Goal: Contribute content

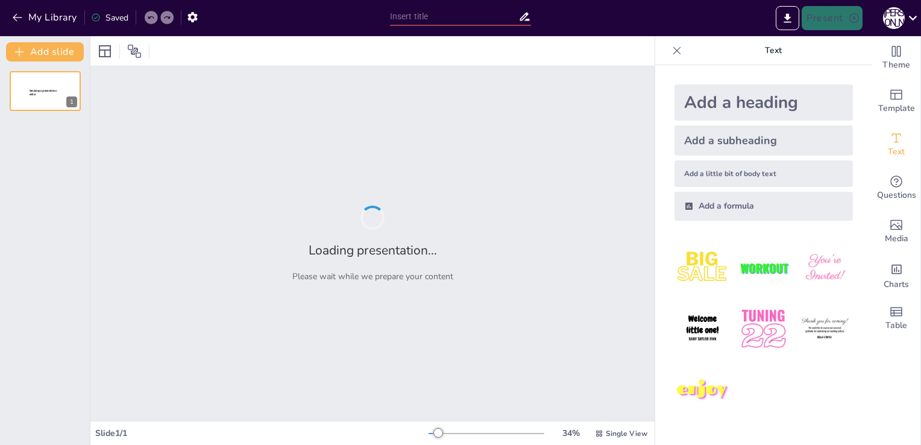
type input "Влиянието на Дебюси върху съвременната музика"
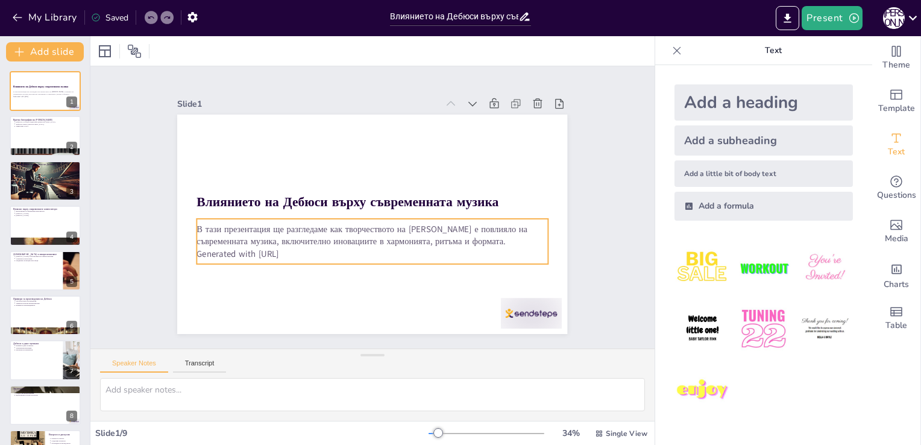
click at [288, 242] on p "Generated with [URL]" at bounding box center [354, 165] width 326 height 154
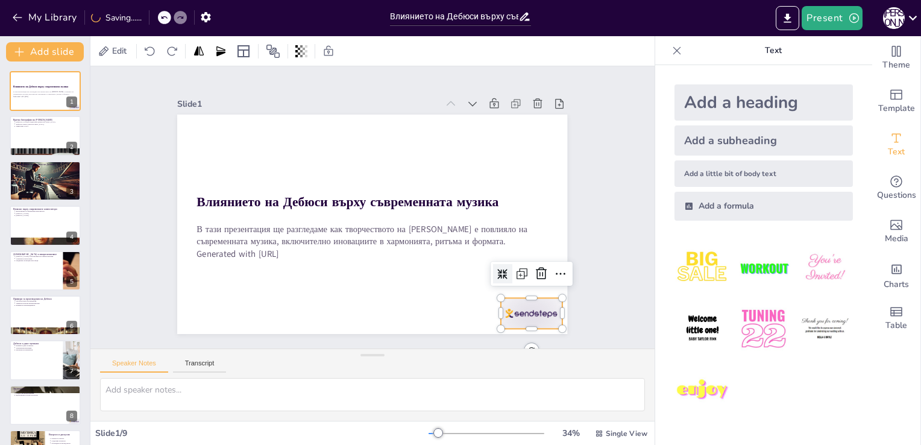
click at [303, 345] on div at bounding box center [284, 377] width 37 height 64
click at [211, 148] on icon at bounding box center [204, 141] width 14 height 14
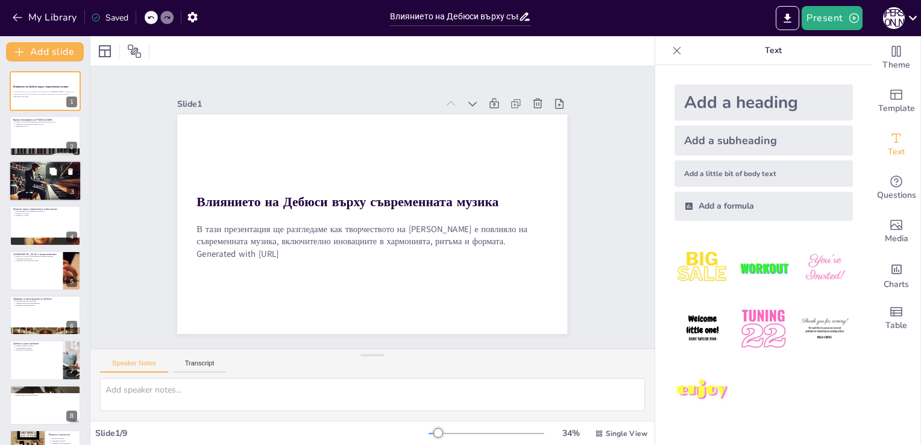
click at [41, 177] on div at bounding box center [45, 181] width 72 height 42
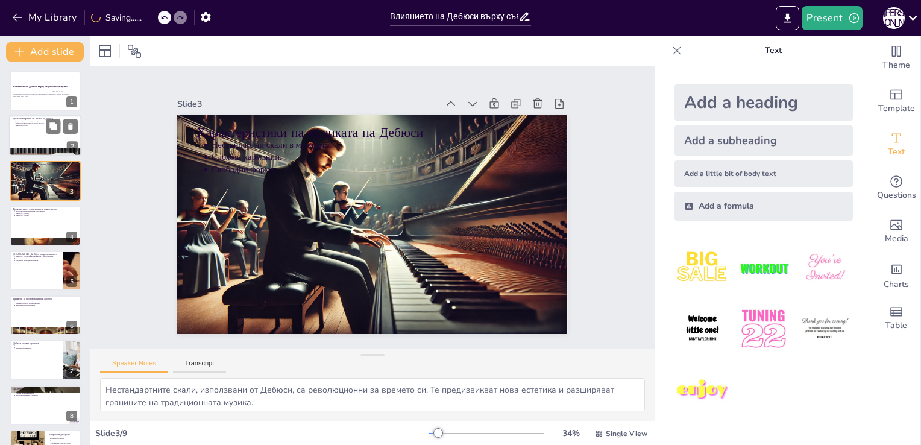
click at [24, 131] on div at bounding box center [45, 136] width 72 height 41
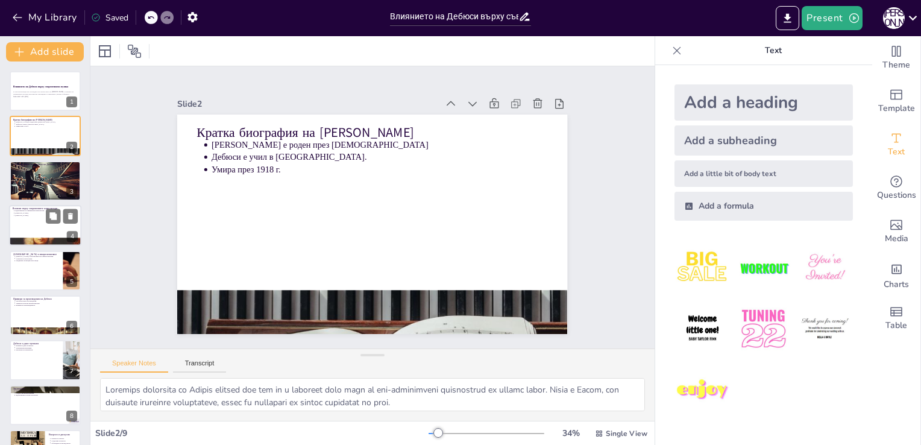
click at [41, 221] on div at bounding box center [45, 225] width 72 height 41
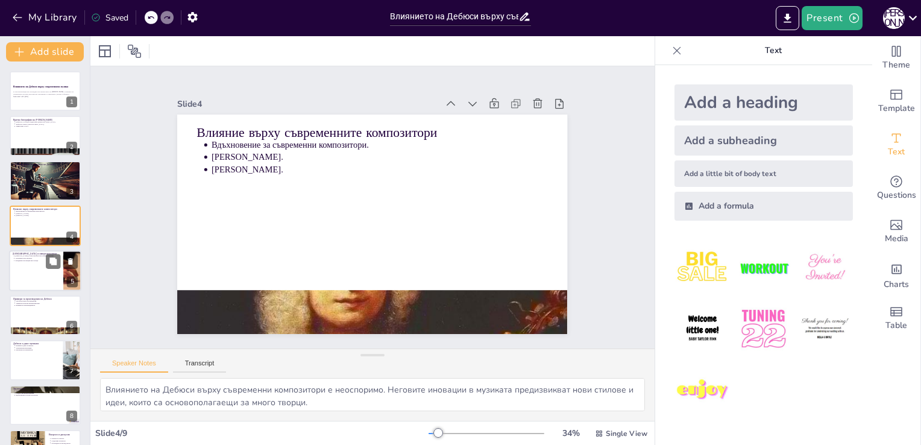
click at [39, 264] on div at bounding box center [45, 270] width 72 height 41
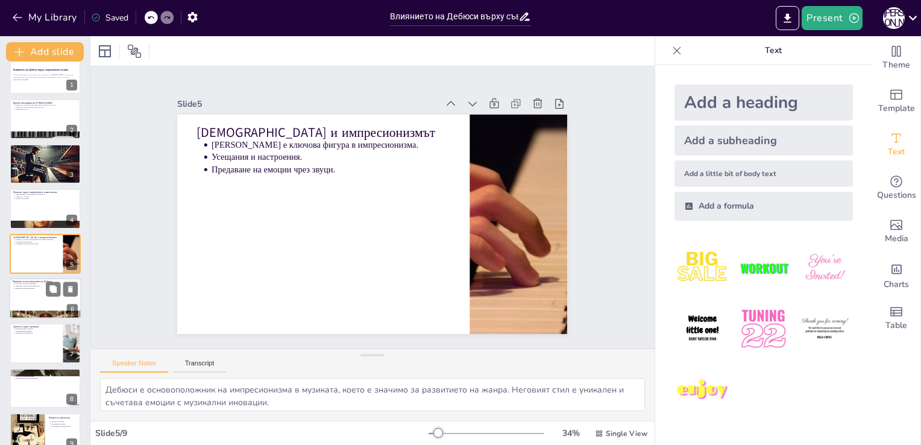
click at [27, 317] on div at bounding box center [45, 314] width 72 height 41
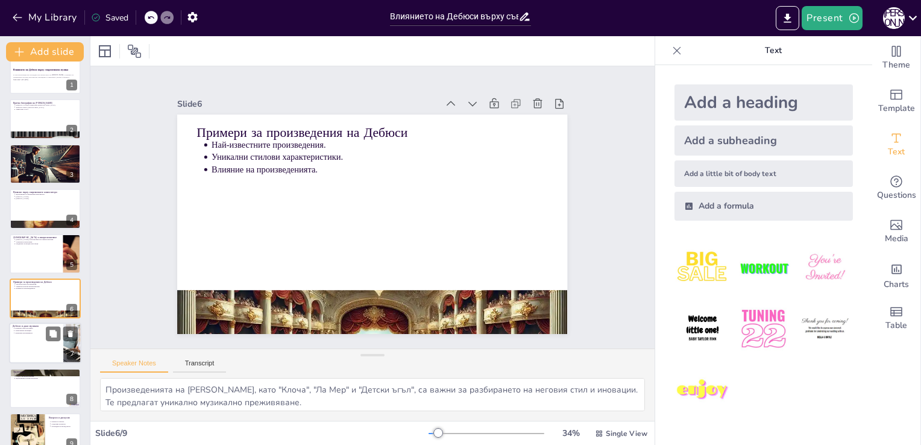
scroll to position [34, 0]
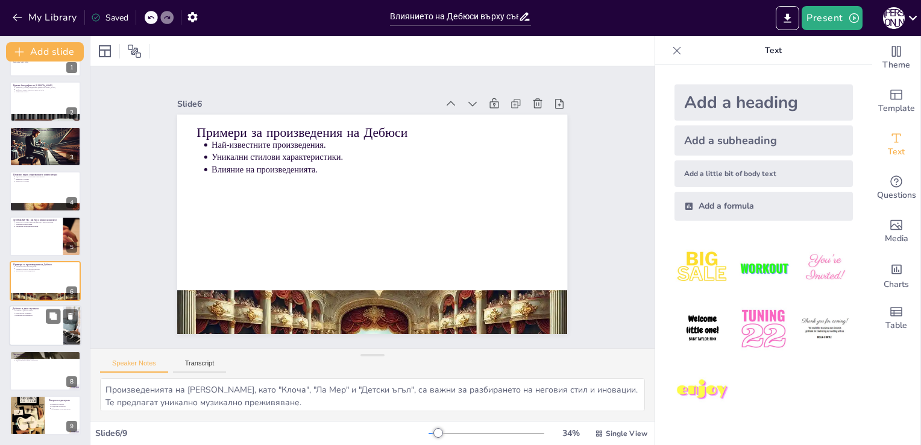
click at [33, 334] on div at bounding box center [45, 326] width 72 height 41
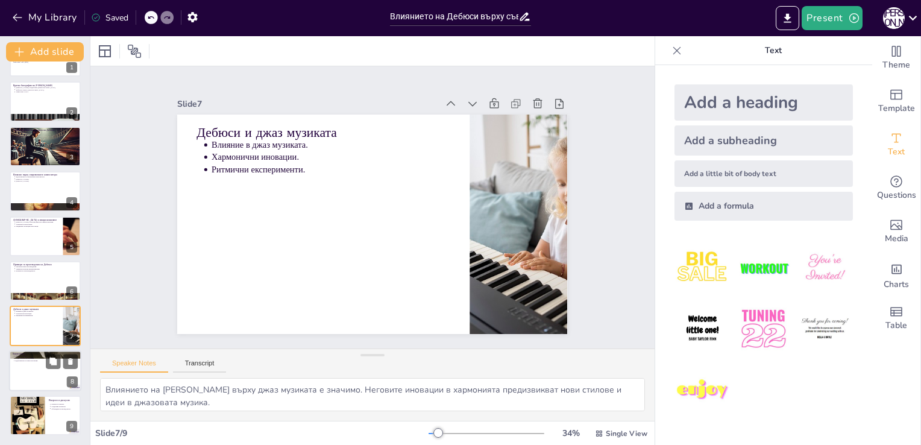
click at [36, 388] on div at bounding box center [45, 370] width 72 height 41
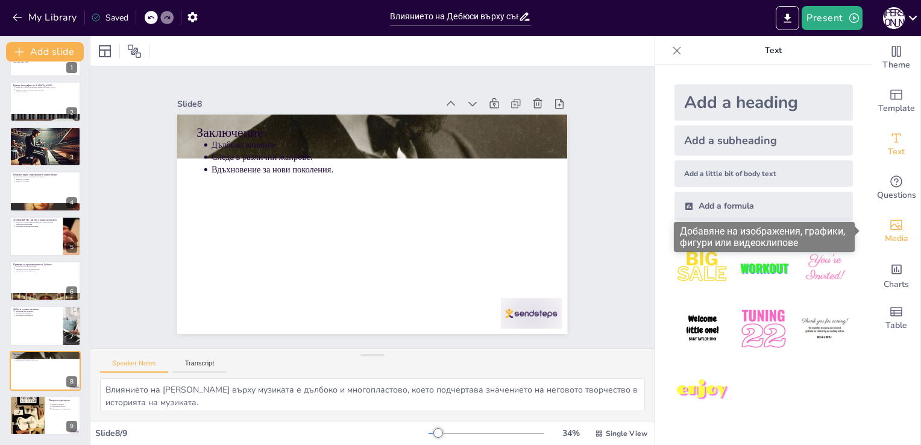
click at [890, 222] on icon "Add images, graphics, shapes or video" at bounding box center [896, 225] width 14 height 14
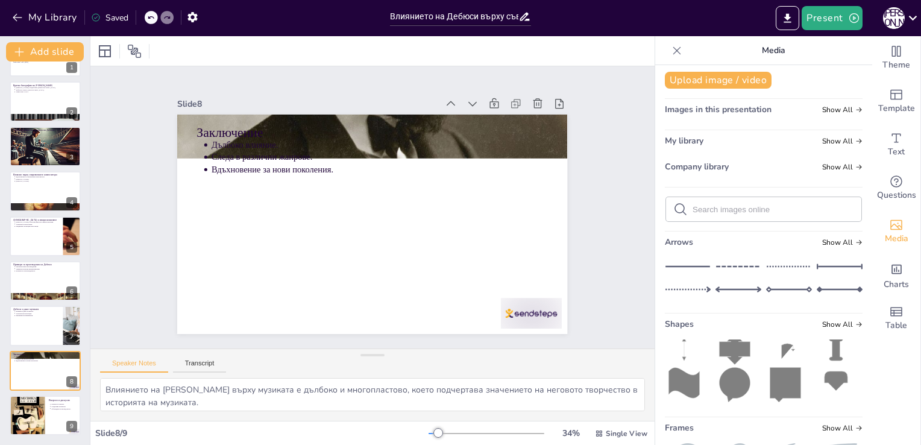
scroll to position [0, 0]
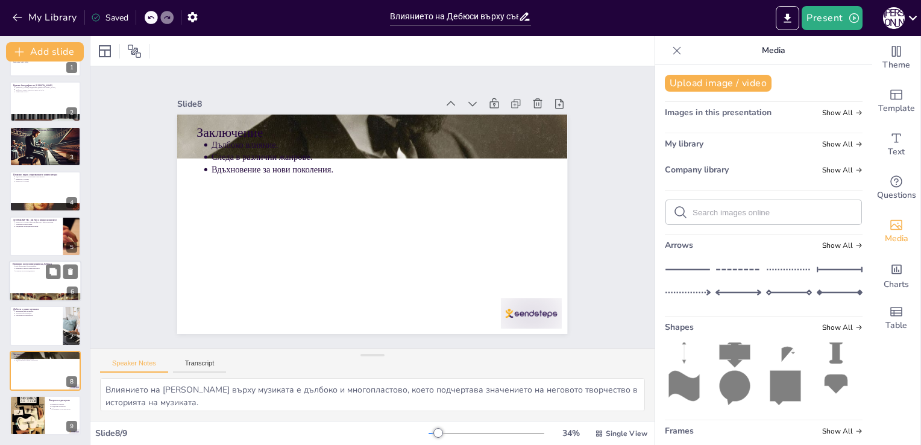
click at [34, 298] on div at bounding box center [45, 297] width 72 height 41
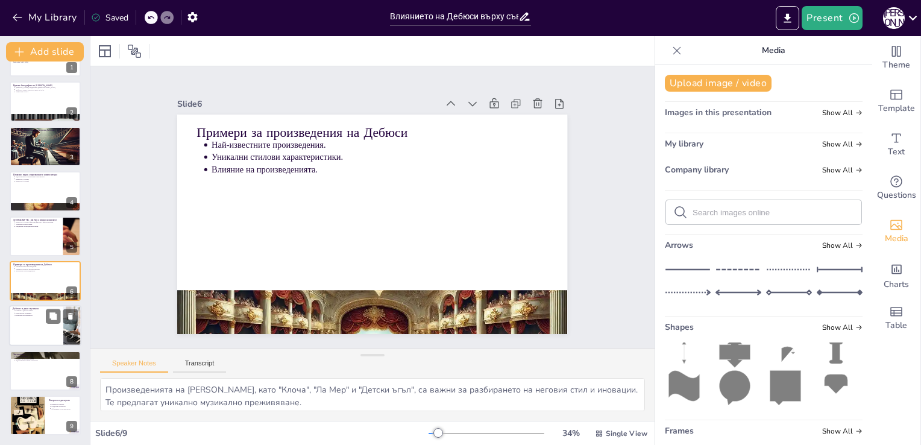
click at [37, 321] on div at bounding box center [45, 326] width 72 height 41
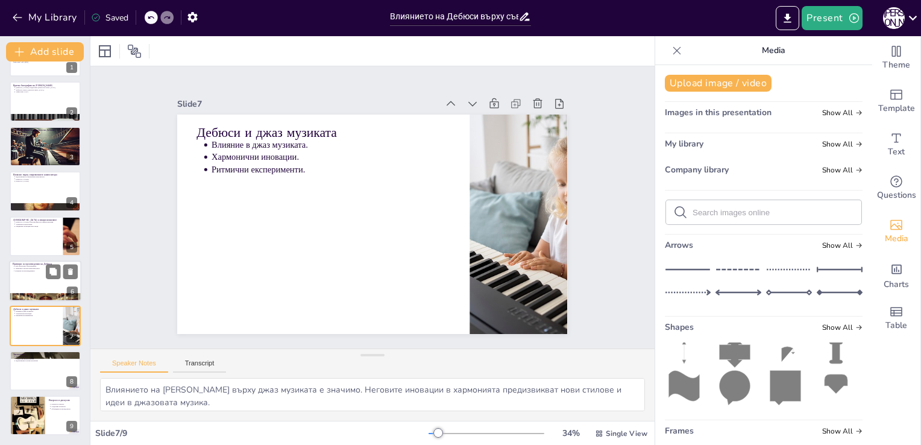
scroll to position [34, 0]
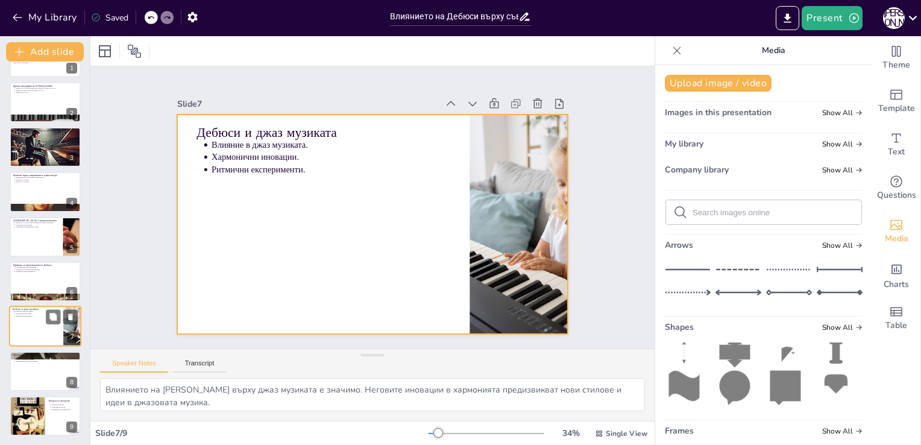
click at [43, 330] on div at bounding box center [45, 326] width 72 height 41
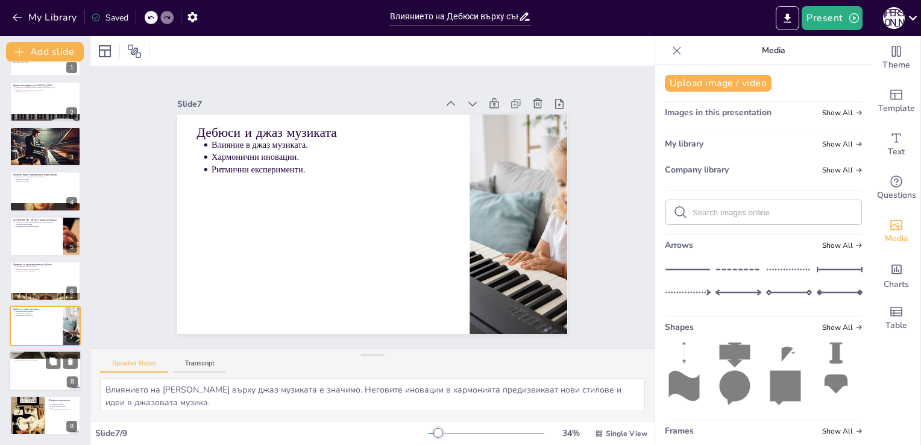
click at [46, 373] on div at bounding box center [45, 370] width 72 height 41
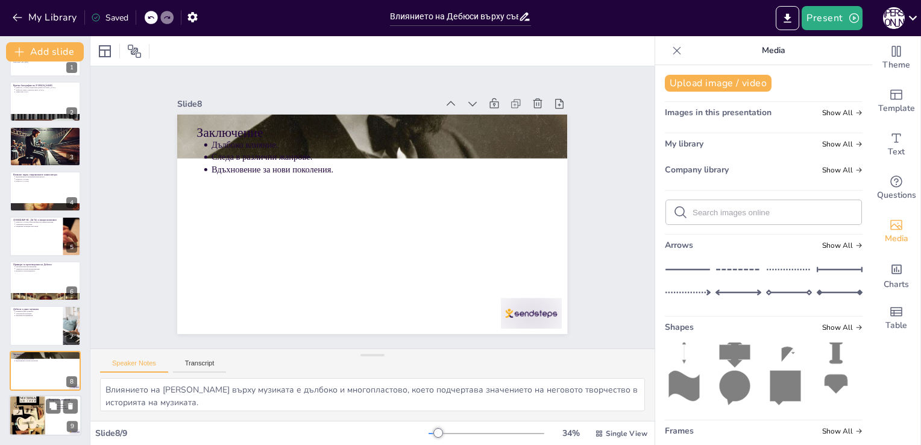
click at [48, 430] on div at bounding box center [45, 415] width 72 height 41
type textarea "Поканата за участие е важна част от дискусията. Тя позволява на аудиторията да …"
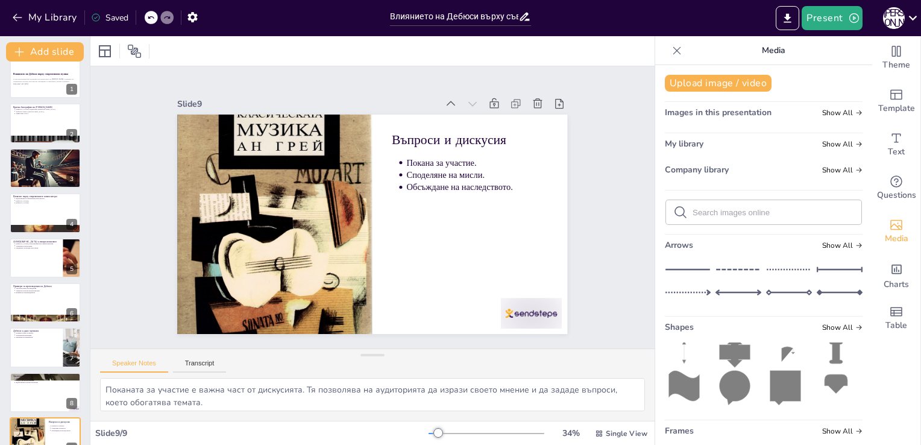
scroll to position [0, 0]
